Goal: Find specific page/section

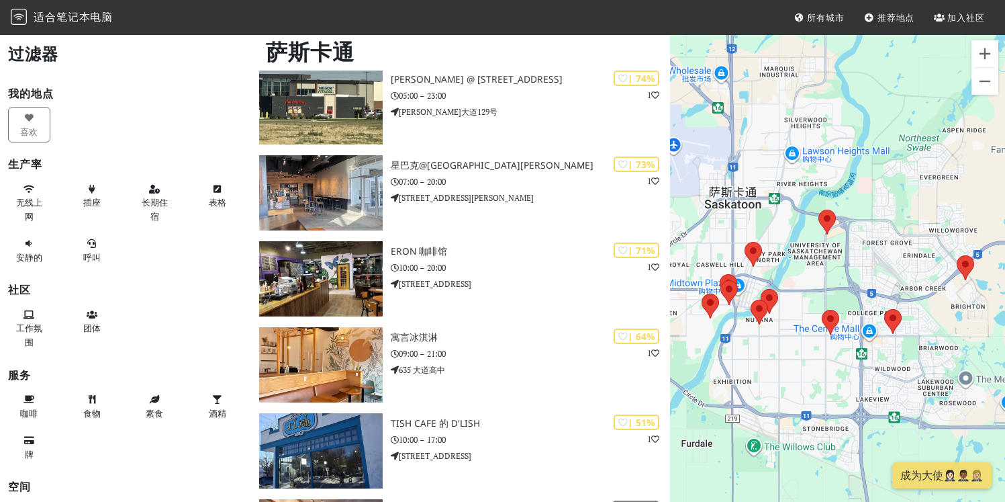
scroll to position [624, 0]
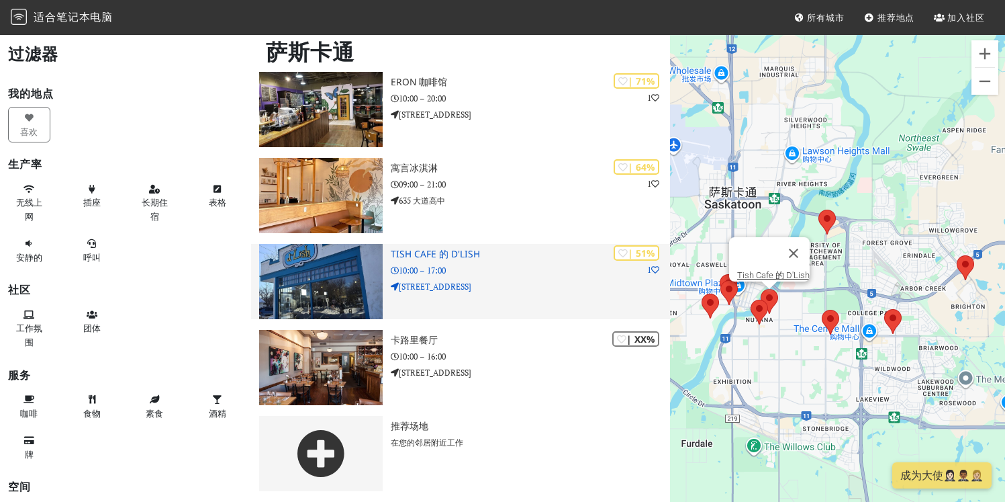
click at [482, 283] on p "东14街702号" at bounding box center [530, 286] width 279 height 13
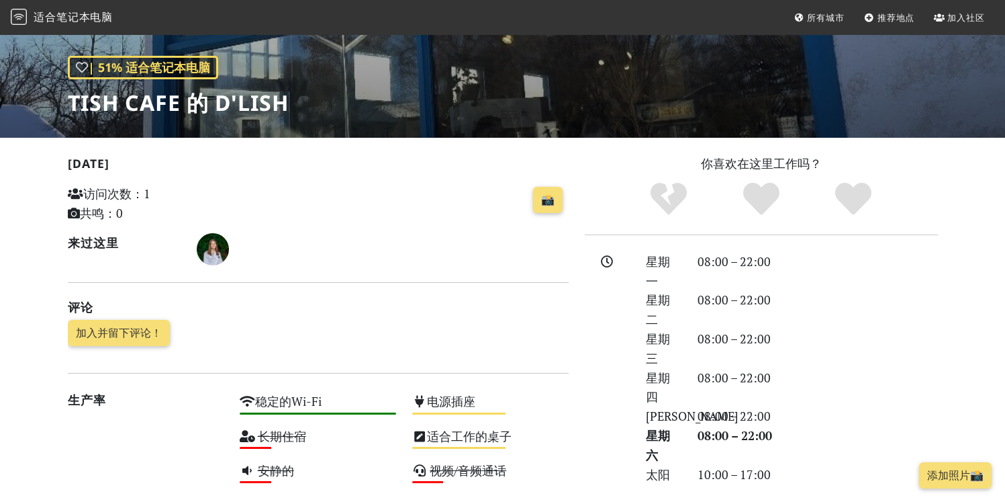
scroll to position [369, 0]
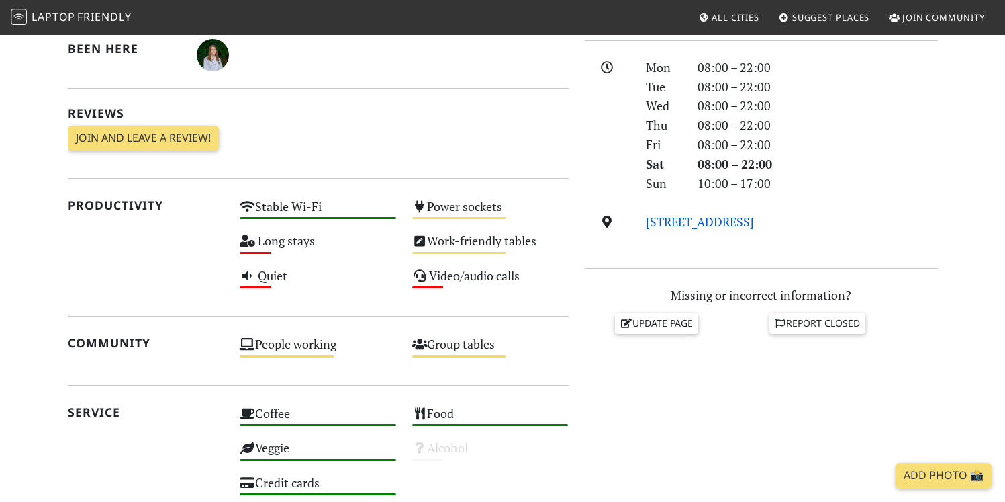
drag, startPoint x: 824, startPoint y: 224, endPoint x: 647, endPoint y: 223, distance: 176.6
click at [647, 223] on div "[STREET_ADDRESS]" at bounding box center [792, 221] width 308 height 19
copy link "[STREET_ADDRESS]"
